Goal: Task Accomplishment & Management: Manage account settings

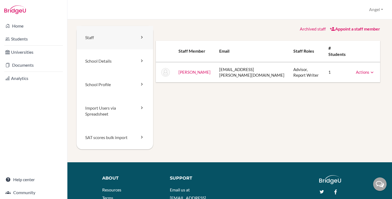
click at [140, 35] on icon at bounding box center [141, 37] width 5 height 5
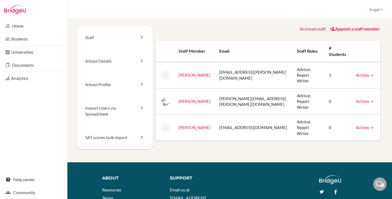
click at [370, 99] on icon at bounding box center [372, 101] width 5 height 5
click at [224, 123] on div "Staff School Details School Profile Import Users via Spreadsheet SAT scores bul…" at bounding box center [230, 94] width 306 height 136
click at [141, 85] on icon at bounding box center [141, 83] width 5 height 5
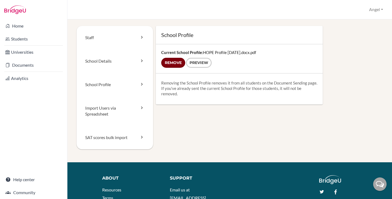
click at [172, 64] on input "Remove" at bounding box center [173, 63] width 24 height 10
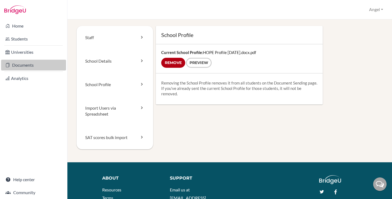
click at [27, 66] on link "Documents" at bounding box center [33, 65] width 65 height 11
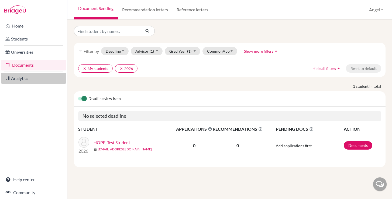
click at [20, 76] on link "Analytics" at bounding box center [33, 78] width 65 height 11
